Goal: Find specific page/section: Find specific page/section

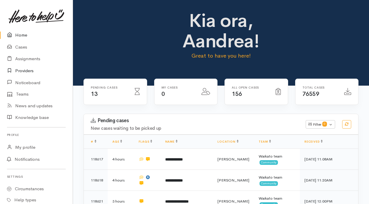
click at [27, 70] on link "Providers" at bounding box center [36, 71] width 73 height 12
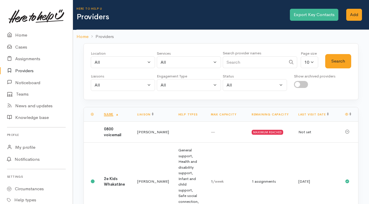
click at [242, 64] on input "Search" at bounding box center [254, 62] width 63 height 12
click at [331, 57] on button "Search" at bounding box center [338, 61] width 26 height 14
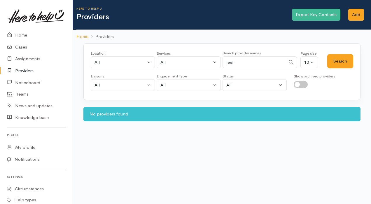
click at [240, 60] on input "leef" at bounding box center [254, 62] width 63 height 12
type input "l"
click at [176, 37] on ol "Home Providers" at bounding box center [221, 37] width 291 height 14
click at [34, 60] on link "Assignments" at bounding box center [36, 59] width 73 height 12
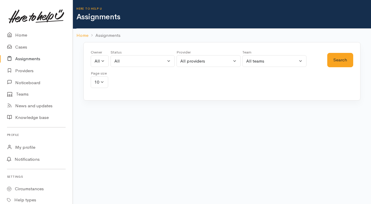
click at [22, 57] on link "Assignments" at bounding box center [36, 59] width 73 height 12
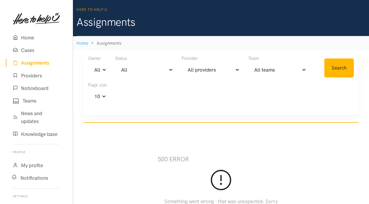
click at [30, 64] on link "Assignments" at bounding box center [36, 63] width 61 height 13
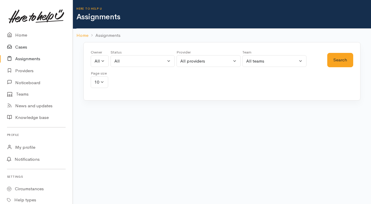
click at [23, 47] on link "Cases" at bounding box center [36, 47] width 73 height 12
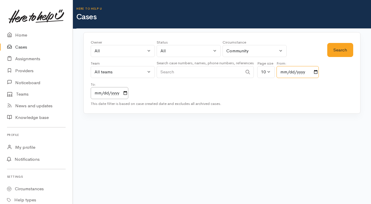
click at [318, 74] on input "2023-10-06" at bounding box center [298, 72] width 42 height 12
type input "2023-10-07"
click at [343, 55] on button "Search" at bounding box center [340, 50] width 26 height 14
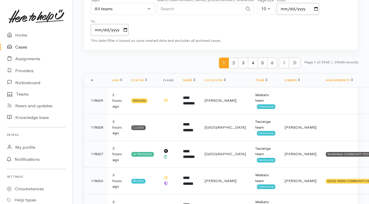
scroll to position [63, 0]
click at [18, 38] on link "Home" at bounding box center [36, 35] width 73 height 12
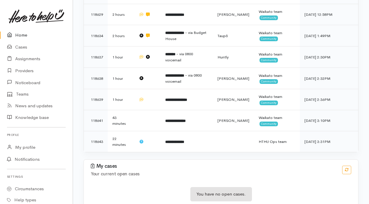
scroll to position [286, 0]
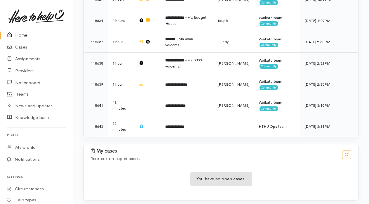
click at [111, 130] on td "22 minutes" at bounding box center [121, 126] width 26 height 21
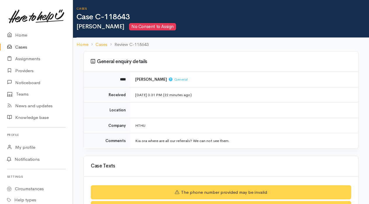
click at [23, 48] on link "Cases" at bounding box center [36, 47] width 73 height 12
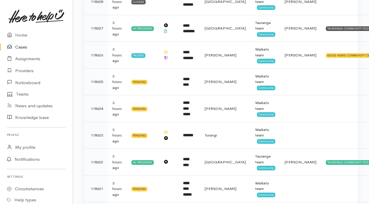
scroll to position [233, 0]
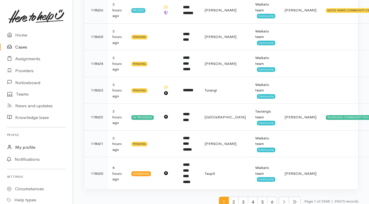
click at [24, 144] on link "My profile" at bounding box center [36, 147] width 73 height 12
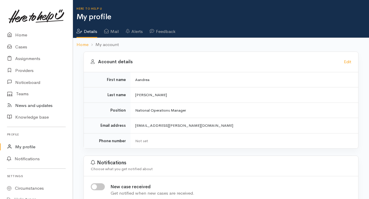
click at [29, 105] on link "News and updates" at bounding box center [36, 106] width 73 height 12
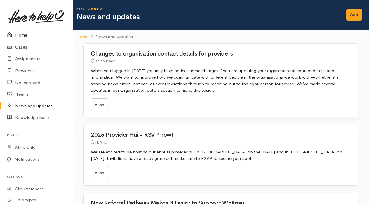
click at [23, 36] on link "Home" at bounding box center [36, 35] width 73 height 12
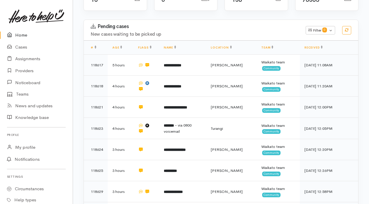
scroll to position [96, 0]
